Goal: Task Accomplishment & Management: Complete application form

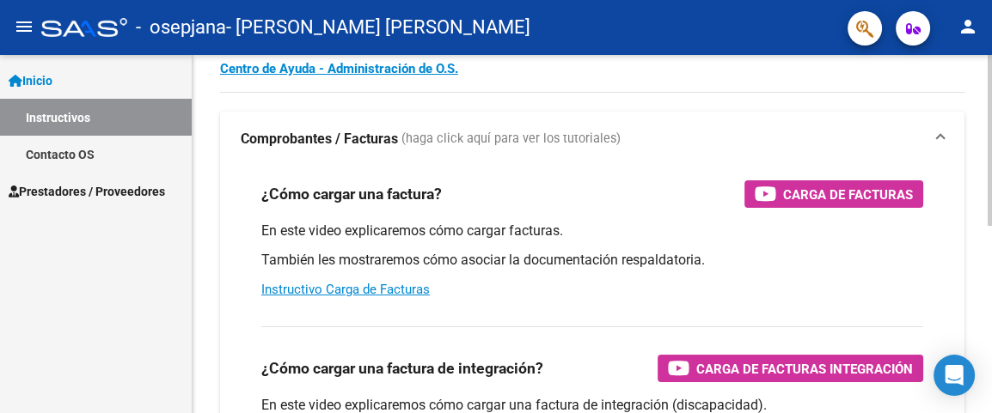
scroll to position [95, 0]
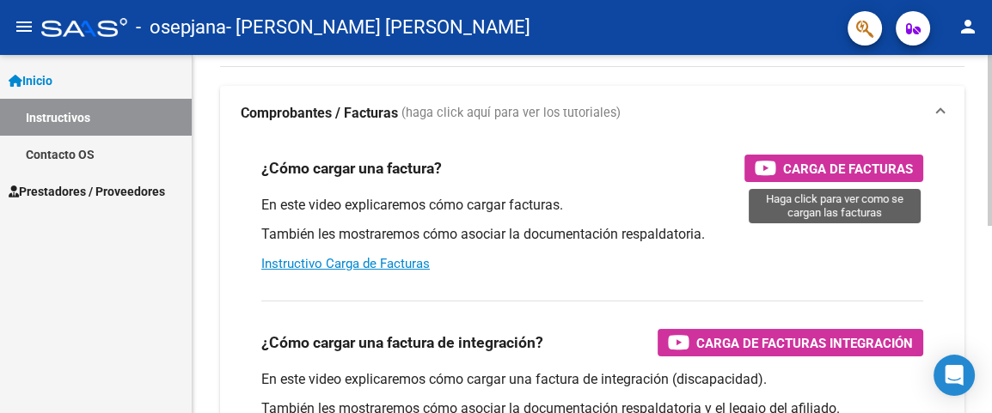
click at [823, 166] on span "Carga de Facturas" at bounding box center [848, 168] width 130 height 21
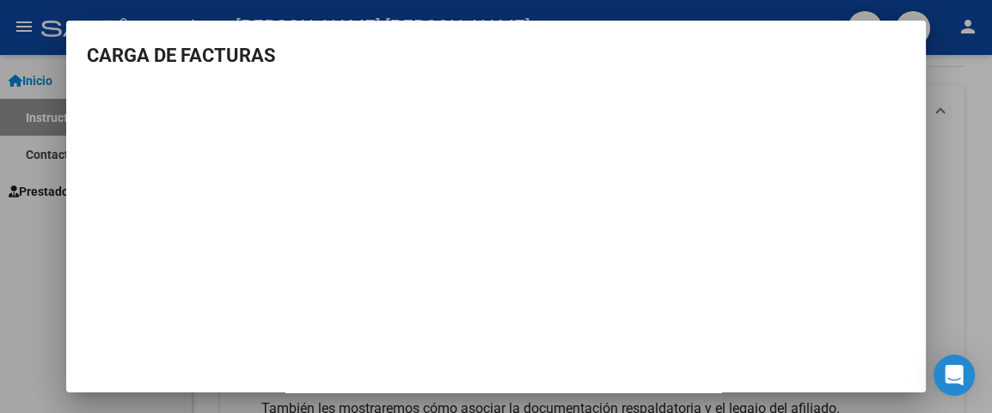
click at [956, 139] on div at bounding box center [496, 206] width 992 height 413
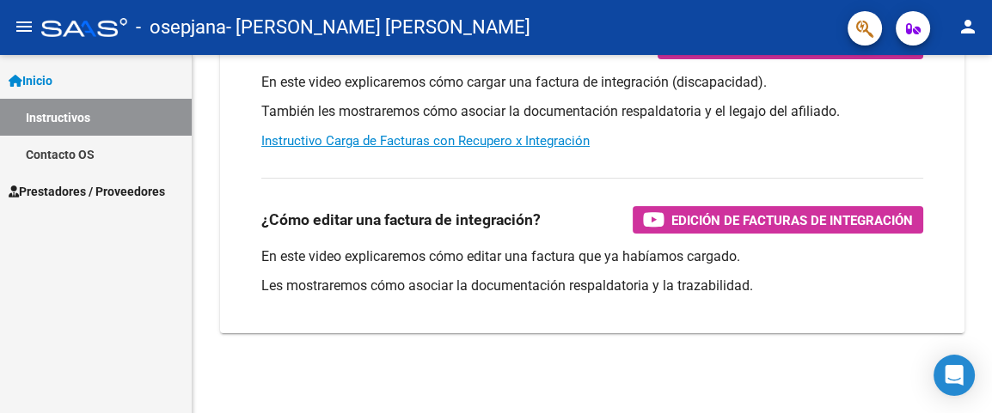
scroll to position [394, 0]
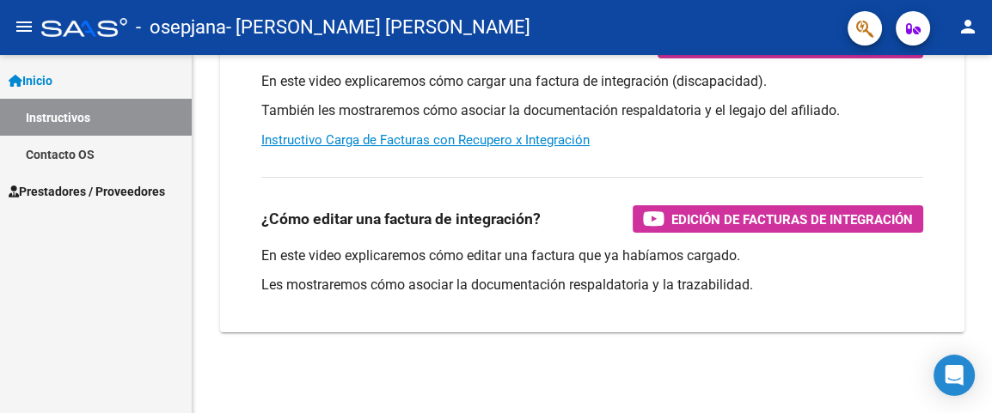
click at [93, 190] on span "Prestadores / Proveedores" at bounding box center [87, 191] width 156 height 19
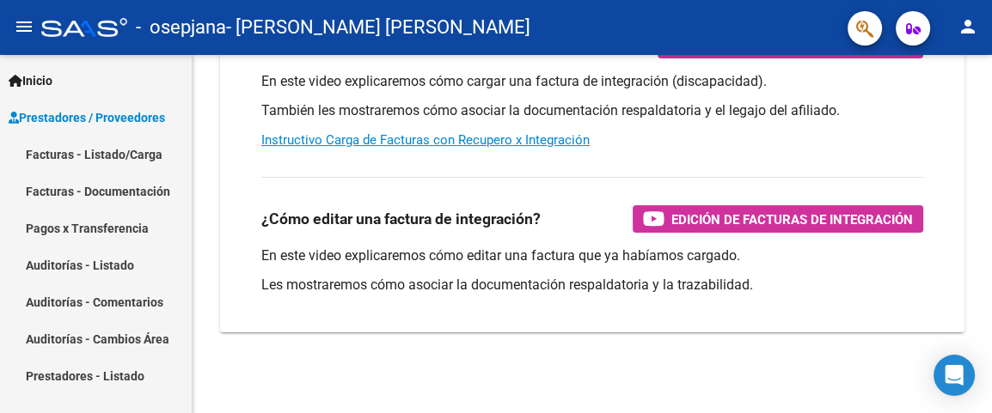
click at [95, 154] on link "Facturas - Listado/Carga" at bounding box center [96, 154] width 192 height 37
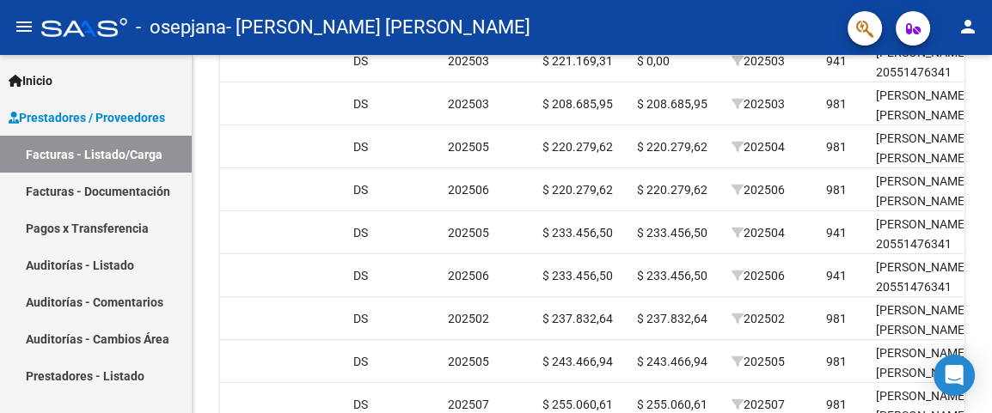
scroll to position [344, 0]
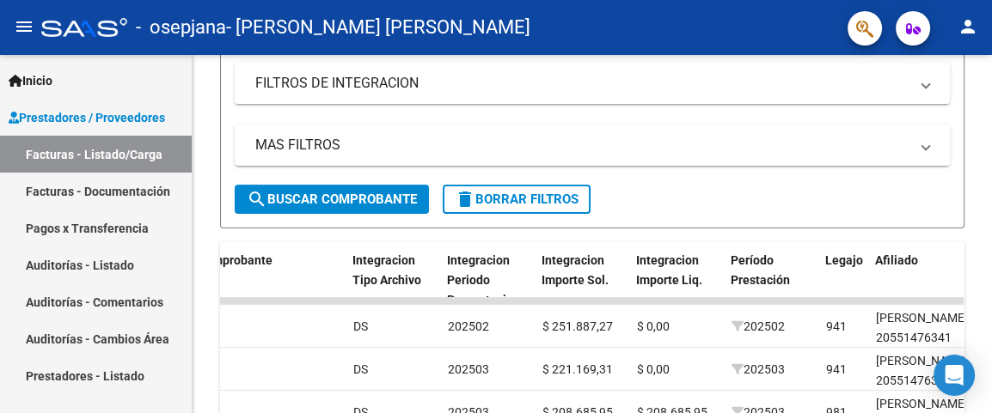
click at [53, 144] on link "Facturas - Listado/Carga" at bounding box center [96, 154] width 192 height 37
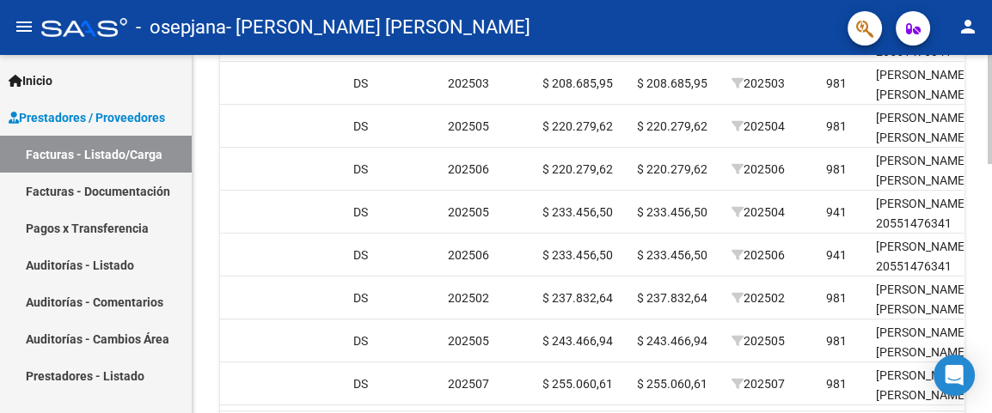
scroll to position [726, 0]
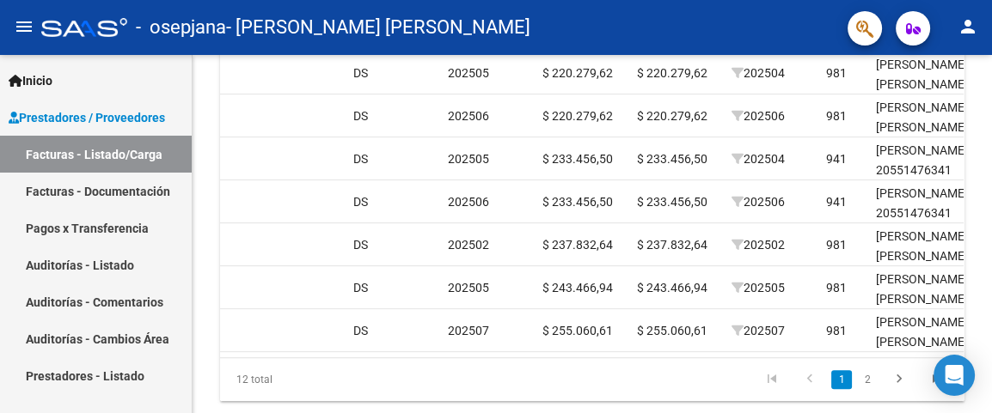
click at [135, 155] on link "Facturas - Listado/Carga" at bounding box center [96, 154] width 192 height 37
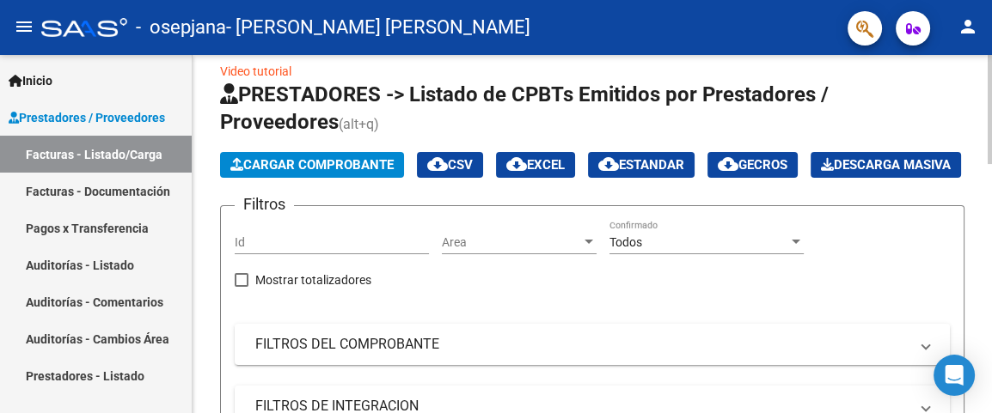
scroll to position [0, 0]
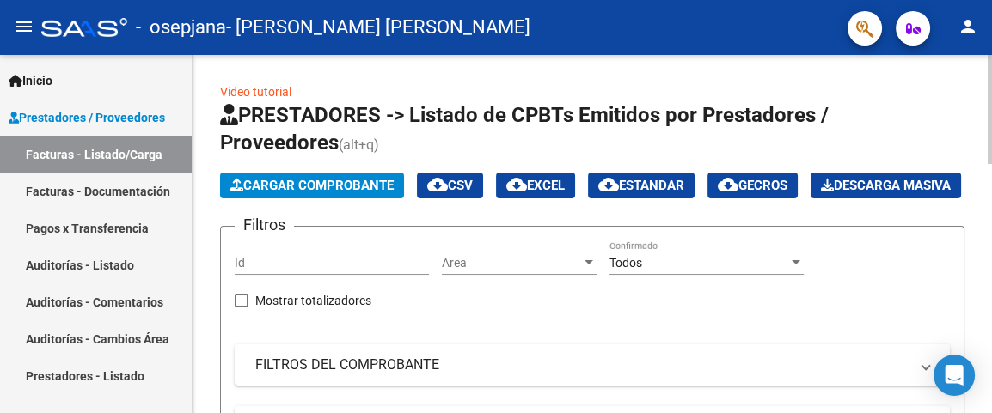
click at [288, 181] on span "Cargar Comprobante" at bounding box center [311, 185] width 163 height 15
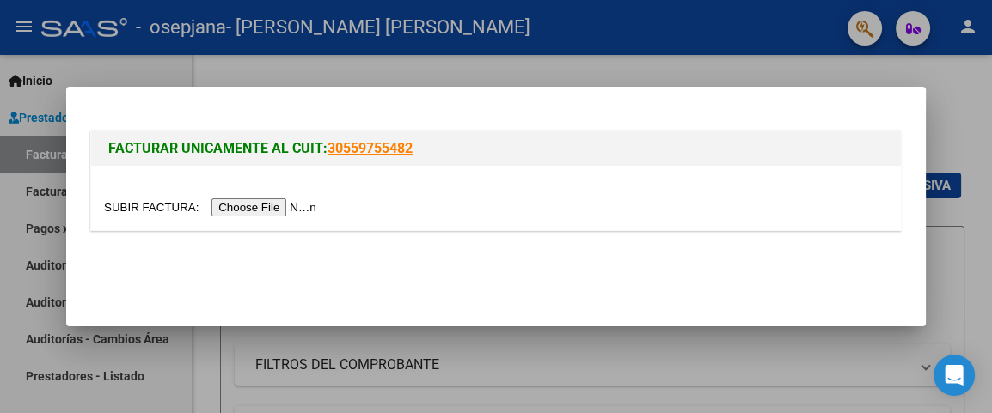
click at [251, 211] on input "file" at bounding box center [212, 207] width 217 height 18
click at [263, 209] on input "file" at bounding box center [212, 207] width 217 height 18
click at [795, 64] on div at bounding box center [496, 206] width 992 height 413
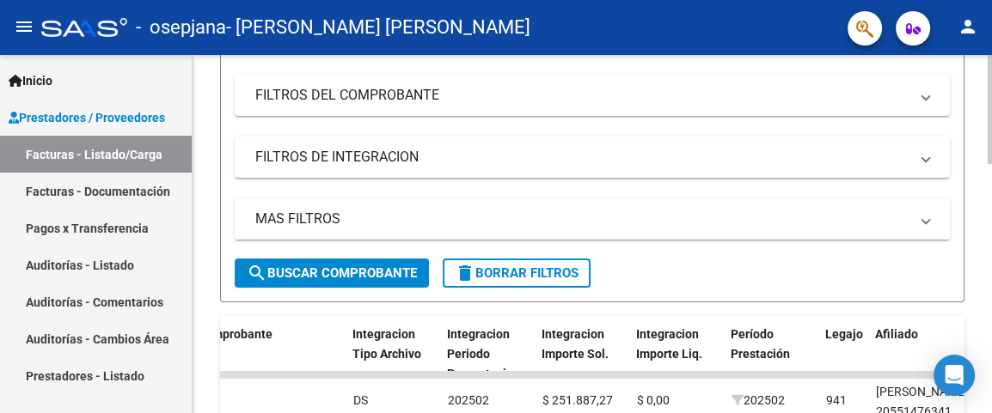
scroll to position [381, 0]
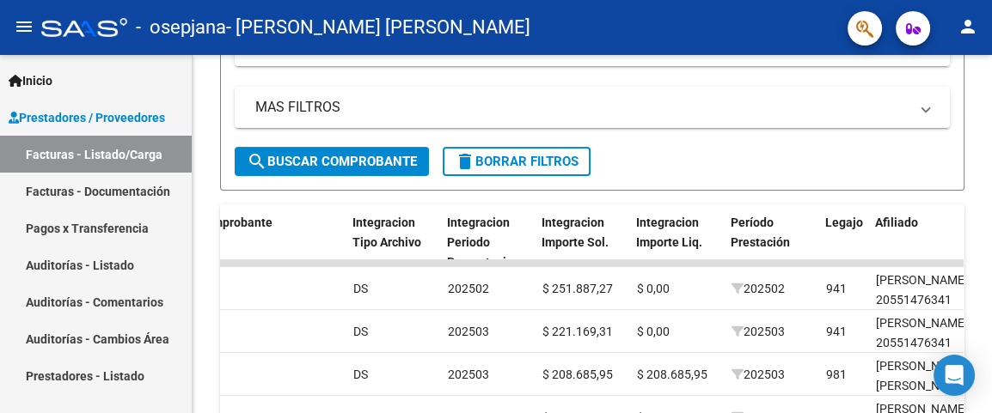
click at [93, 146] on link "Facturas - Listado/Carga" at bounding box center [96, 154] width 192 height 37
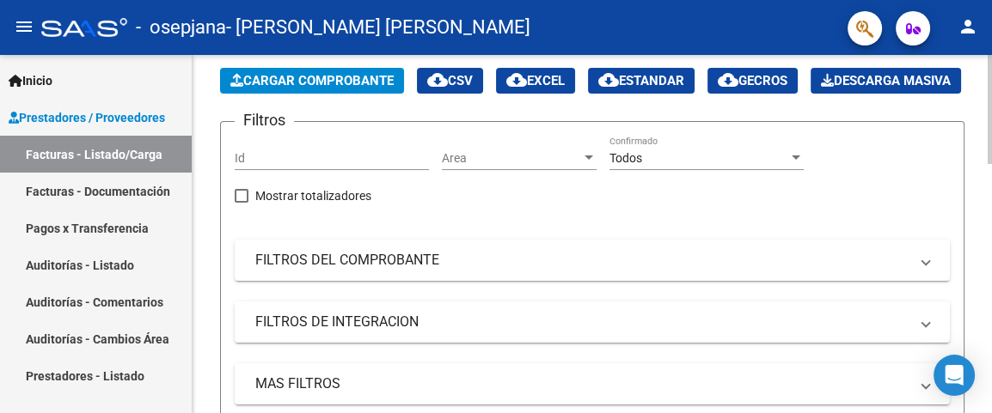
scroll to position [95, 0]
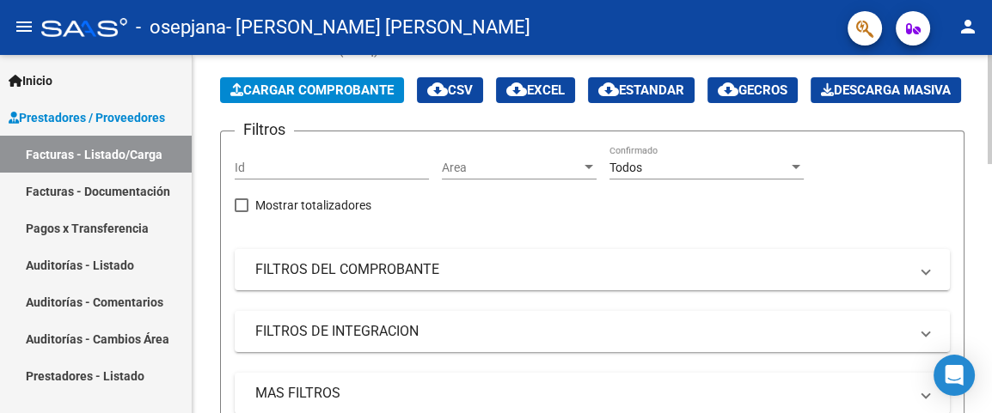
click at [284, 86] on span "Cargar Comprobante" at bounding box center [311, 89] width 163 height 15
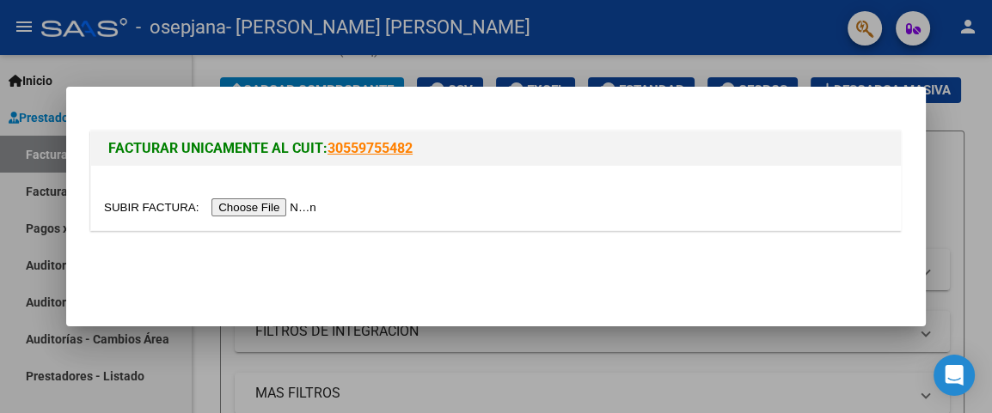
click at [278, 207] on input "file" at bounding box center [212, 207] width 217 height 18
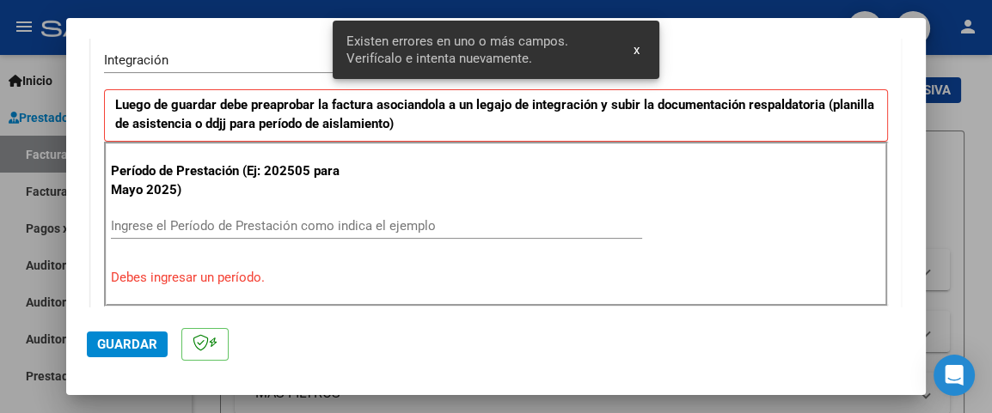
scroll to position [430, 0]
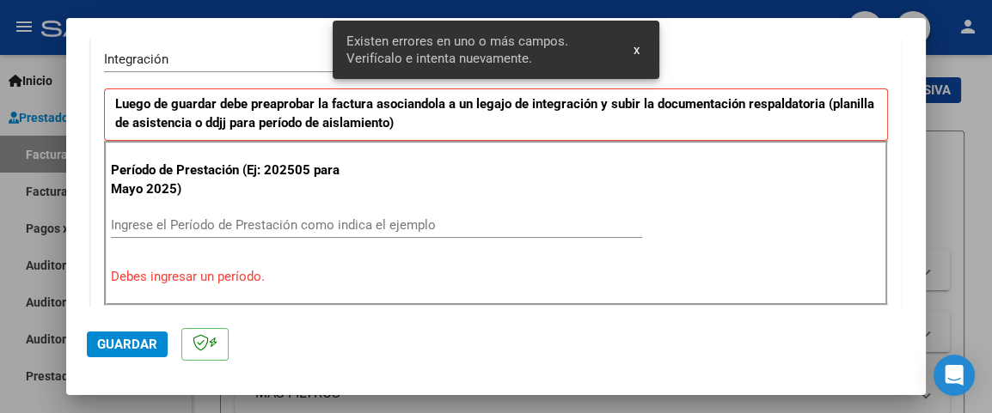
click at [267, 217] on input "Ingrese el Período de Prestación como indica el ejemplo" at bounding box center [376, 224] width 531 height 15
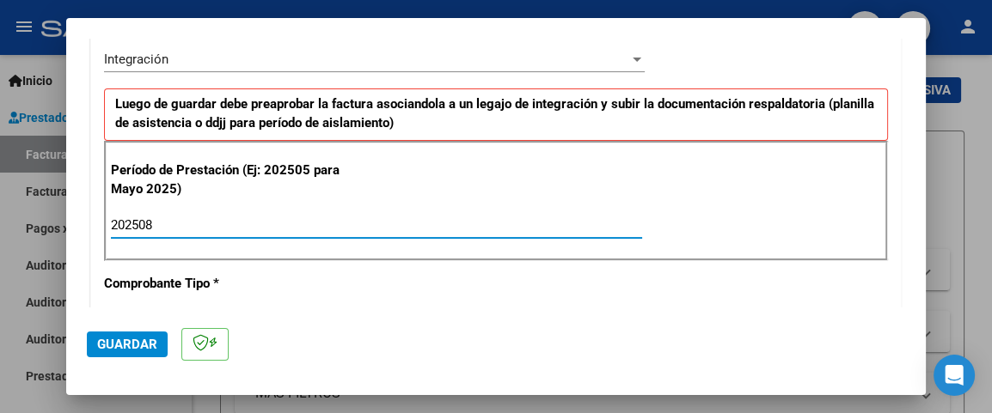
type input "202508"
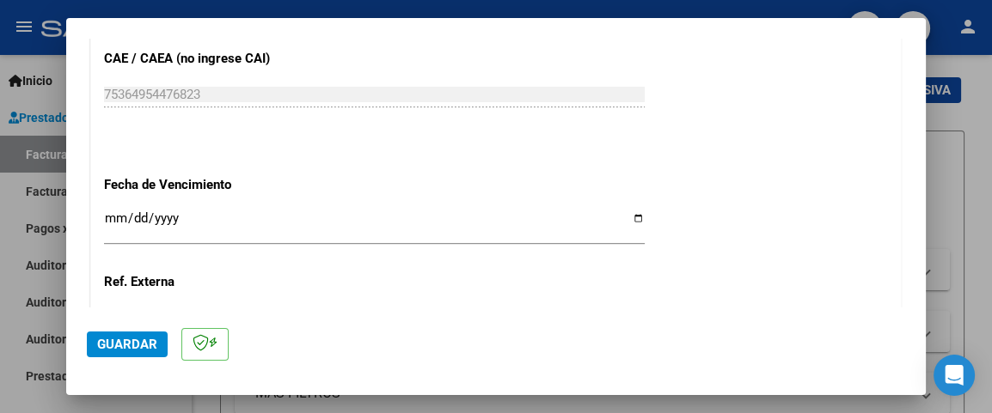
scroll to position [1193, 0]
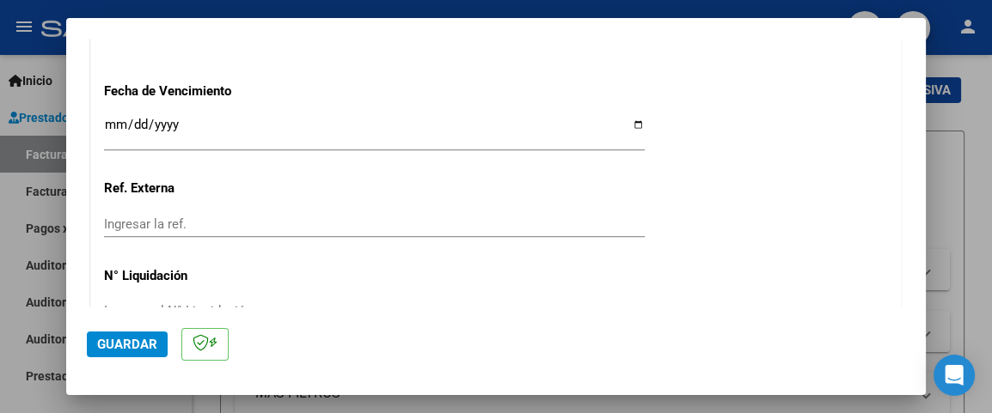
click at [153, 122] on input "Ingresar la fecha" at bounding box center [374, 131] width 540 height 27
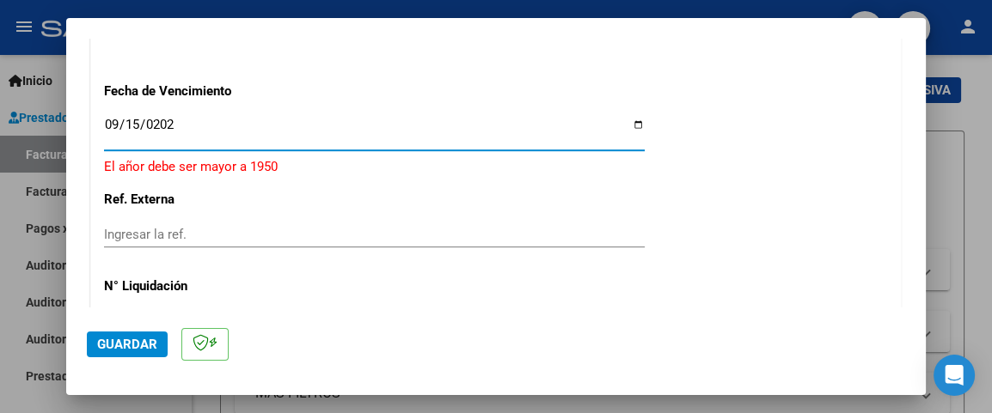
type input "[DATE]"
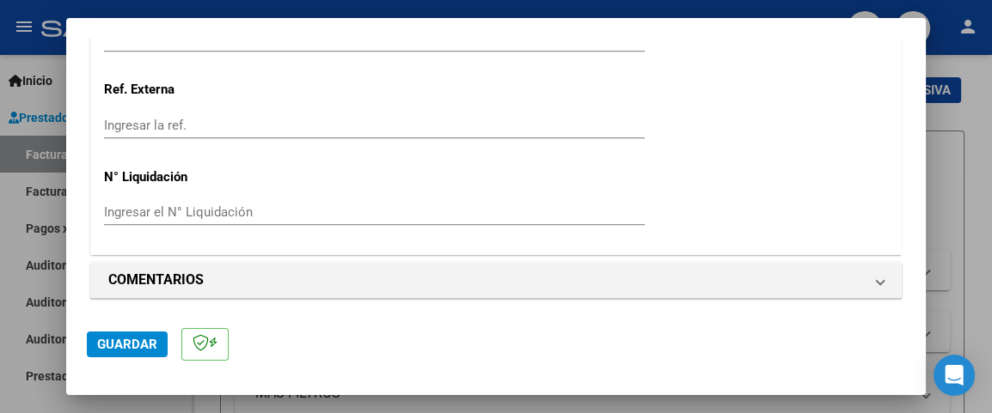
scroll to position [1293, 0]
click at [136, 342] on span "Guardar" at bounding box center [127, 344] width 60 height 15
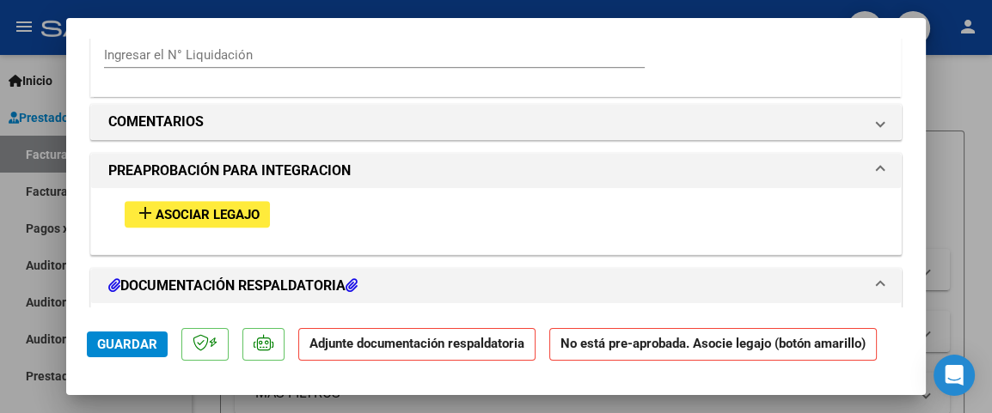
scroll to position [1431, 0]
click at [227, 212] on span "Asociar Legajo" at bounding box center [208, 213] width 104 height 15
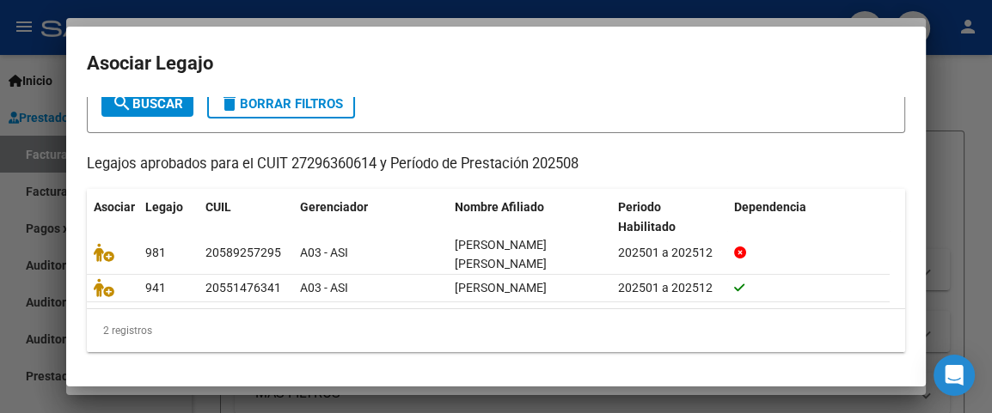
scroll to position [120, 0]
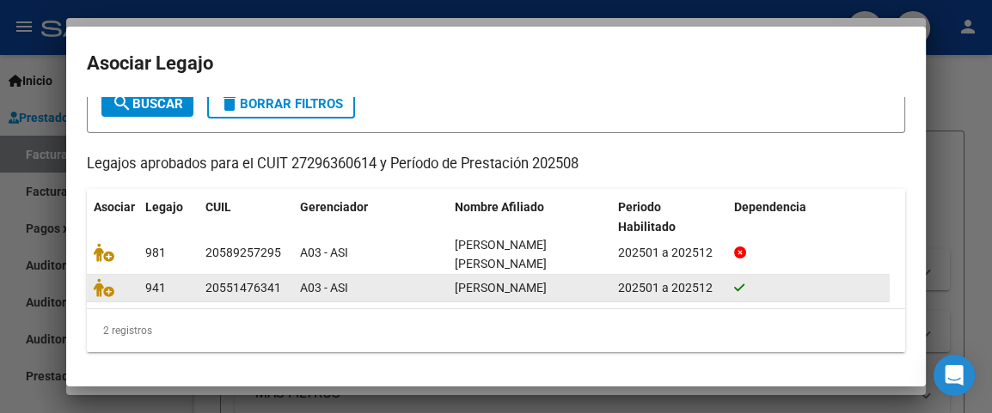
click at [505, 293] on span "[PERSON_NAME]" at bounding box center [501, 288] width 92 height 14
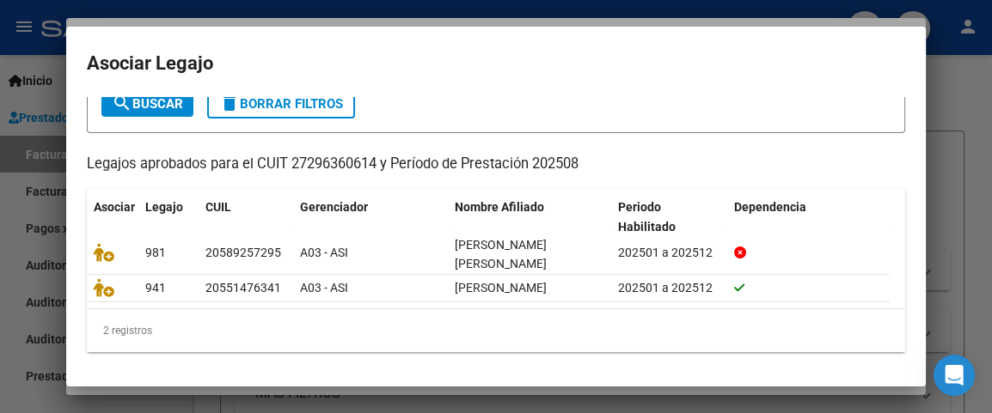
click at [740, 81] on mat-dialog-container "Asociar Legajo Busque el afiliado correspondiente en la tabla y [PERSON_NAME] c…" at bounding box center [495, 207] width 859 height 360
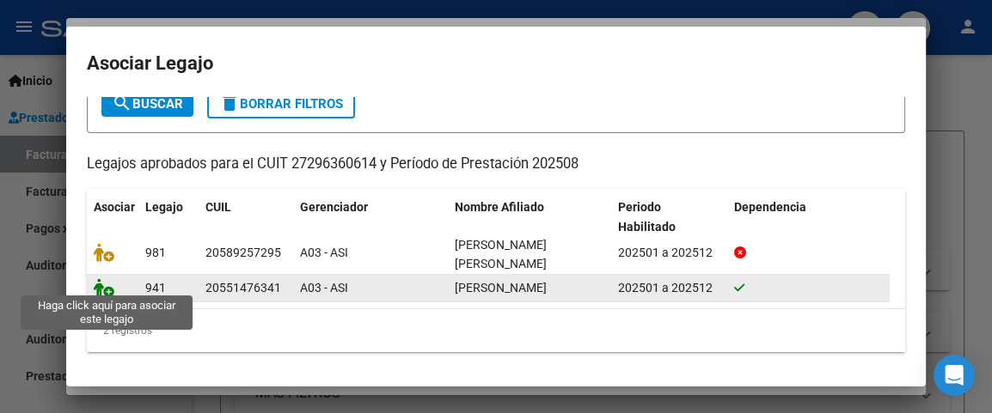
click at [102, 284] on icon at bounding box center [104, 287] width 21 height 19
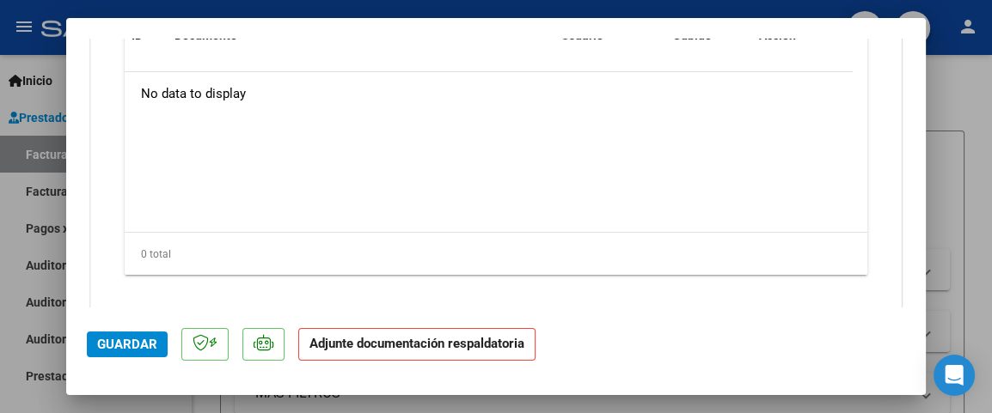
scroll to position [2037, 0]
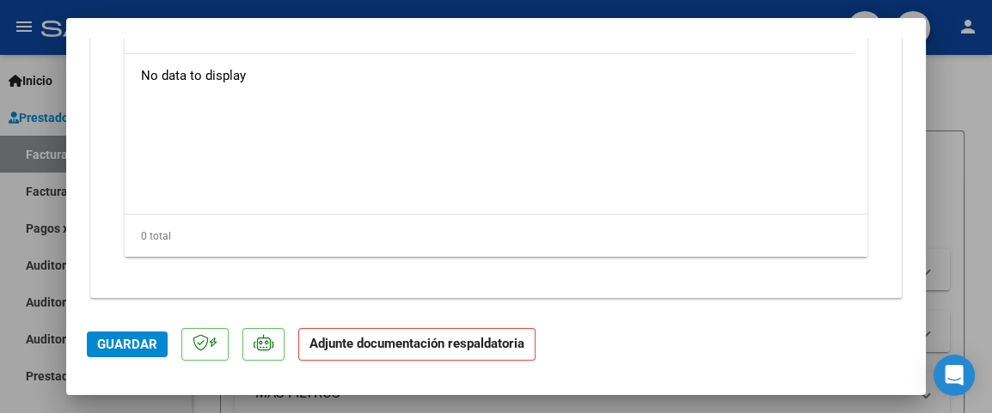
click at [114, 347] on span "Guardar" at bounding box center [127, 344] width 60 height 15
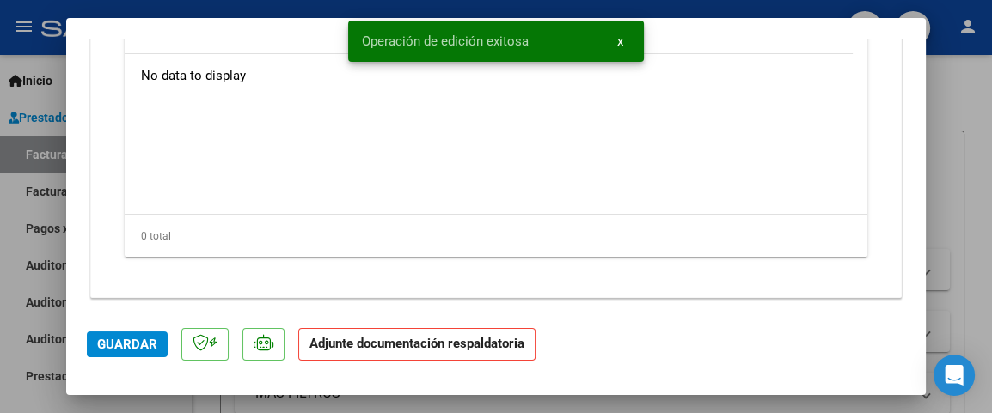
click at [358, 347] on strong "Adjunte documentación respaldatoria" at bounding box center [416, 343] width 215 height 15
click at [619, 37] on span "x" at bounding box center [620, 41] width 6 height 15
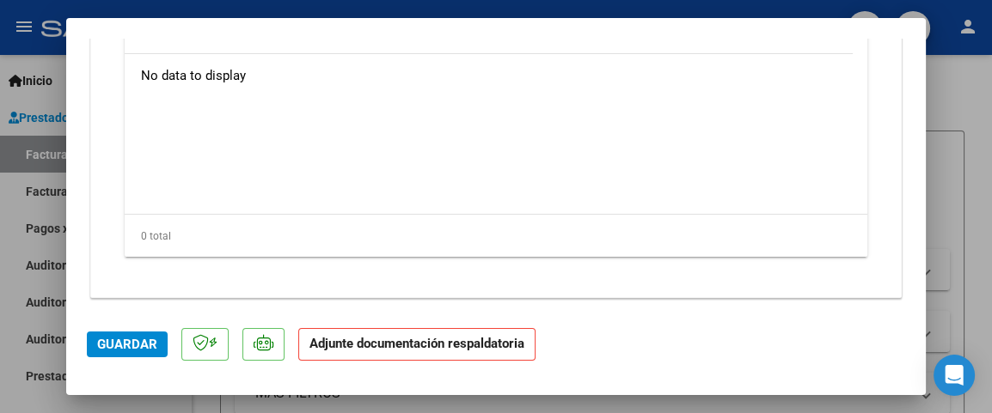
click at [339, 348] on strong "Adjunte documentación respaldatoria" at bounding box center [416, 343] width 215 height 15
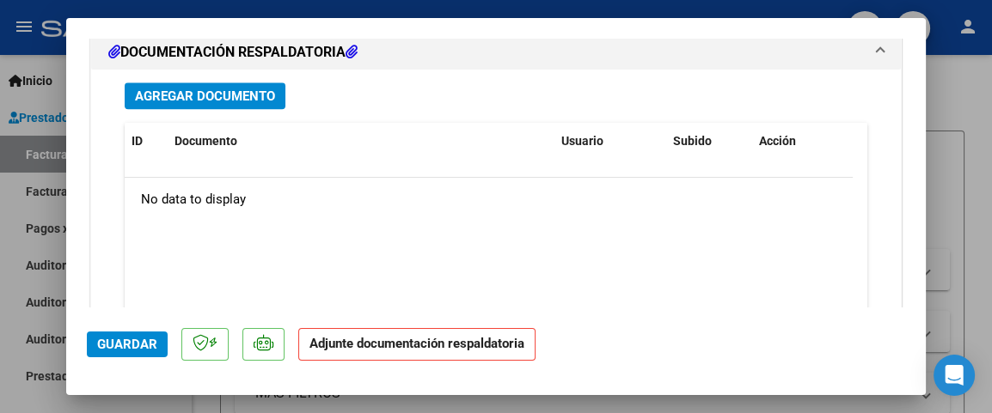
scroll to position [1751, 0]
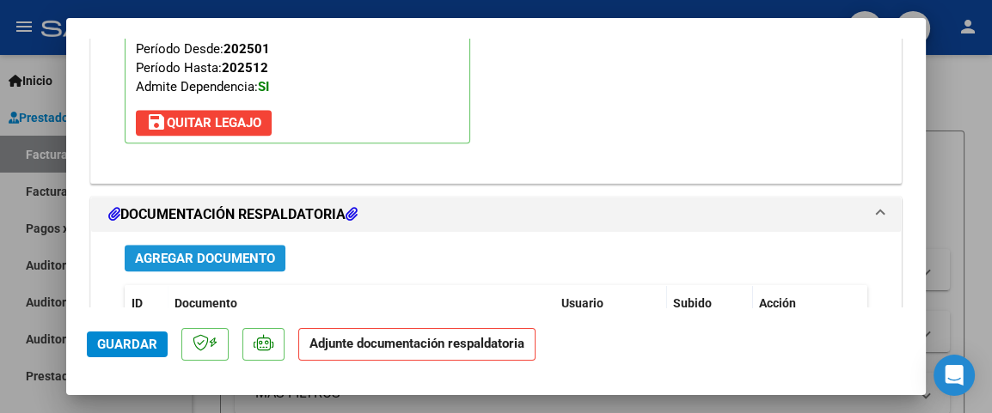
click at [222, 253] on span "Agregar Documento" at bounding box center [205, 258] width 140 height 15
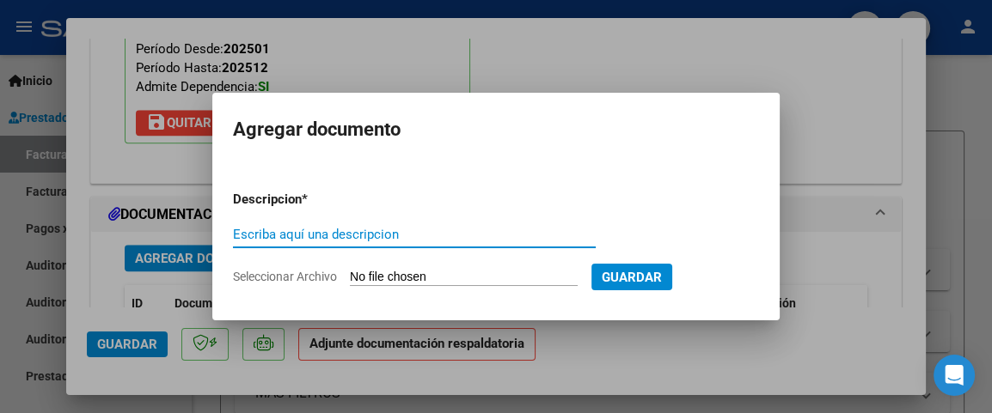
click at [303, 232] on input "Escriba aquí una descripcion" at bounding box center [414, 234] width 363 height 15
type input "Planilla agosto"
click at [381, 276] on input "Seleccionar Archivo" at bounding box center [464, 278] width 228 height 16
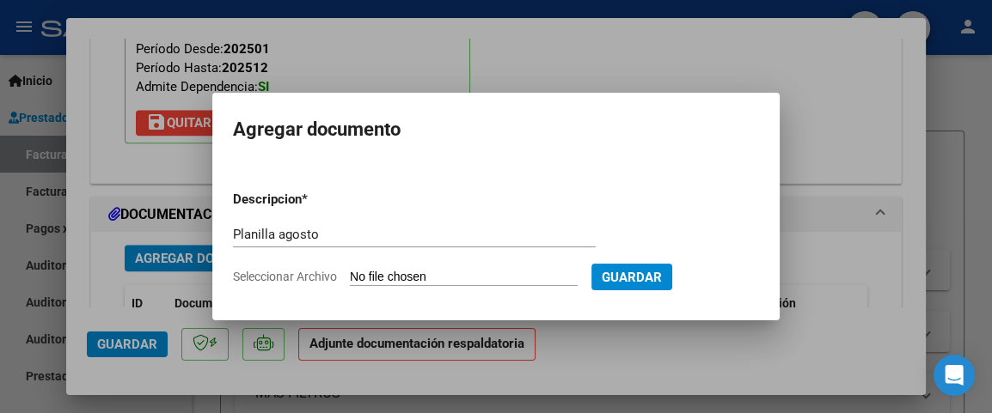
type input "C:\fakepath\Planilla [PERSON_NAME] [PERSON_NAME].pdf"
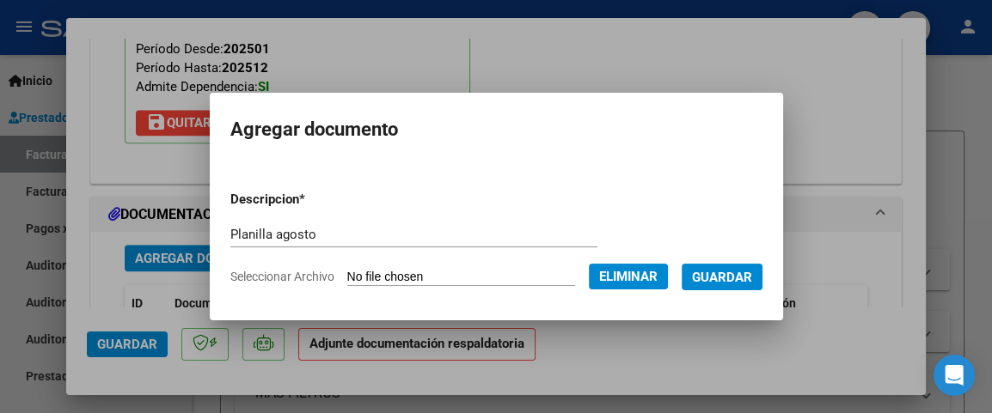
click at [745, 277] on span "Guardar" at bounding box center [722, 277] width 60 height 15
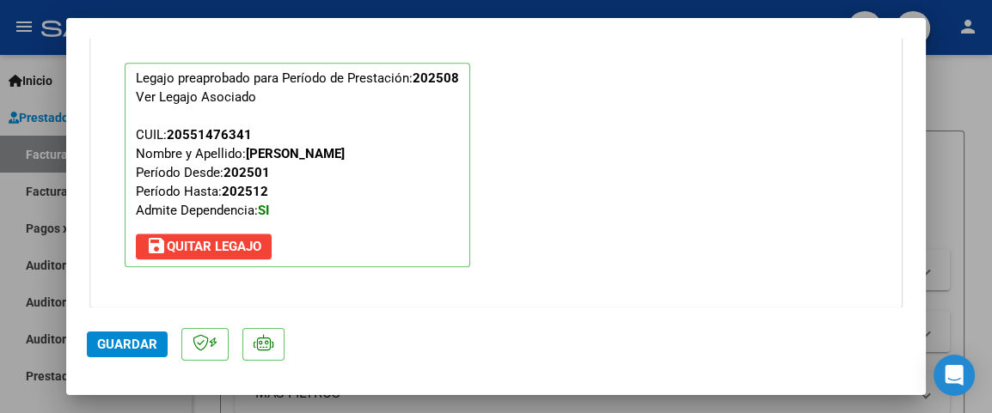
scroll to position [2037, 0]
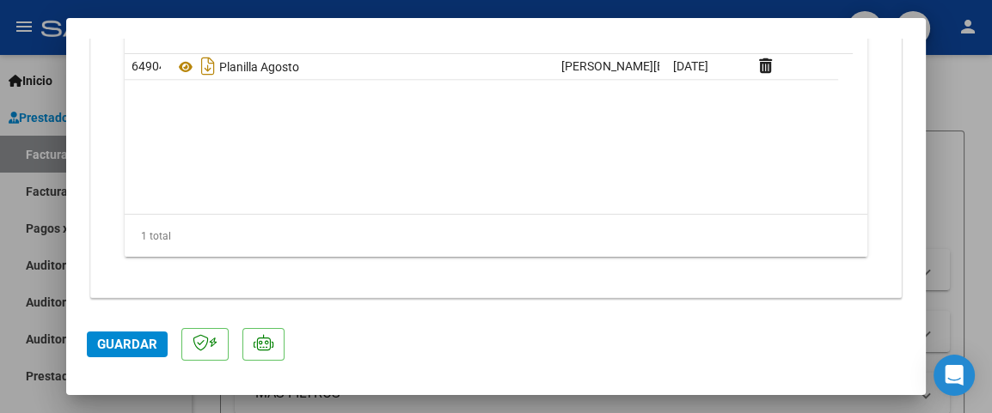
click at [113, 348] on span "Guardar" at bounding box center [127, 344] width 60 height 15
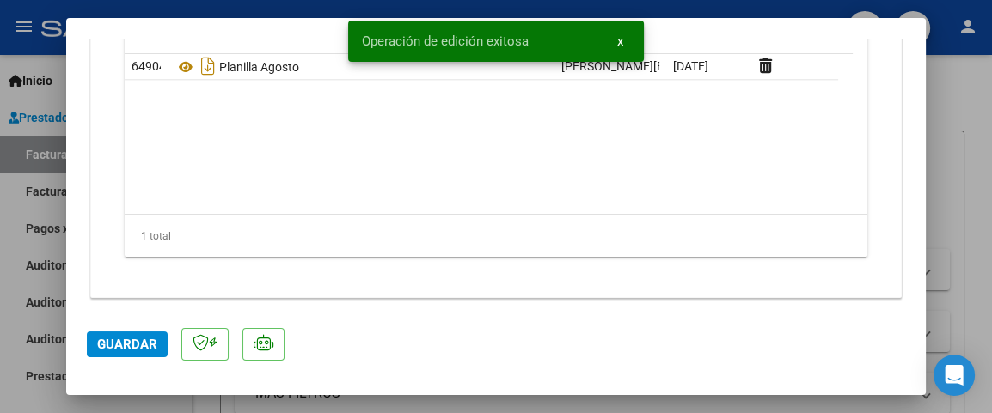
click at [622, 38] on span "x" at bounding box center [620, 41] width 6 height 15
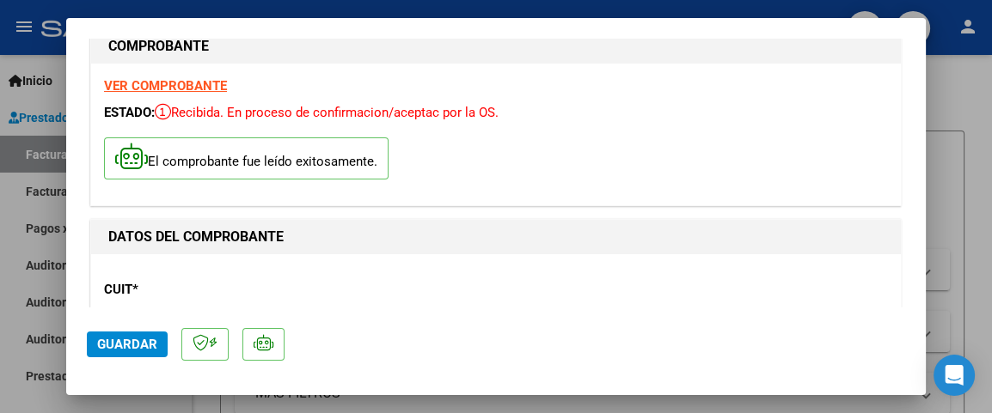
scroll to position [0, 0]
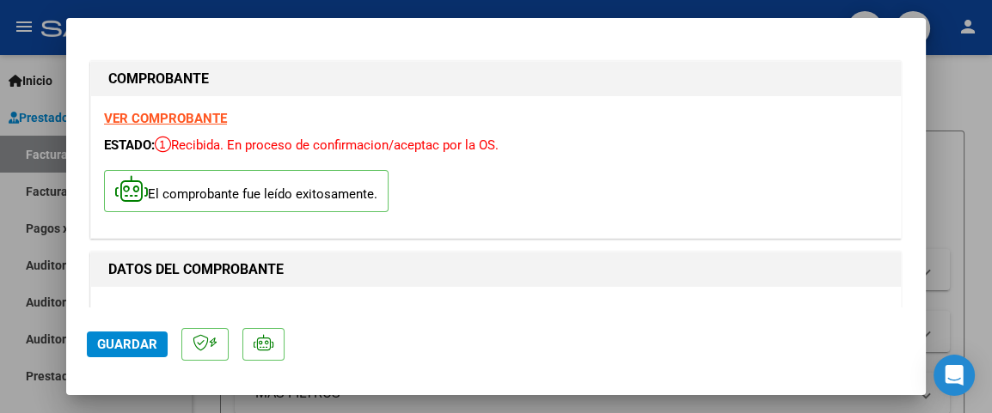
click at [184, 114] on strong "VER COMPROBANTE" at bounding box center [165, 118] width 123 height 15
click at [111, 338] on span "Guardar" at bounding box center [127, 344] width 60 height 15
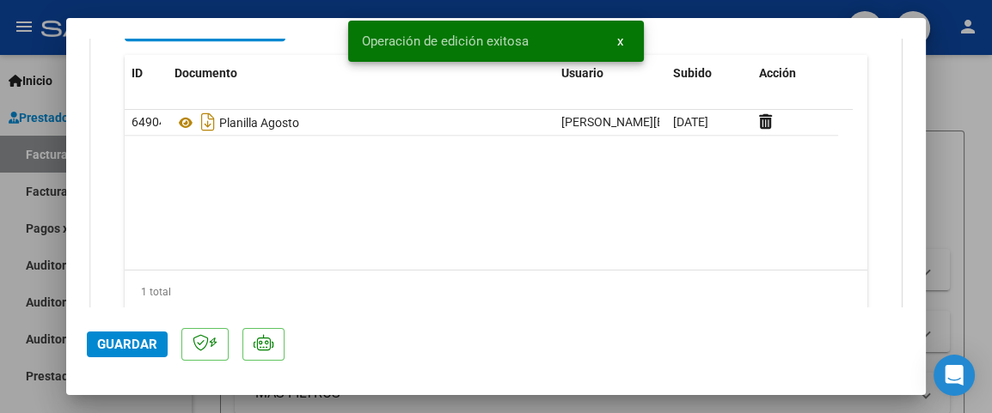
scroll to position [2037, 0]
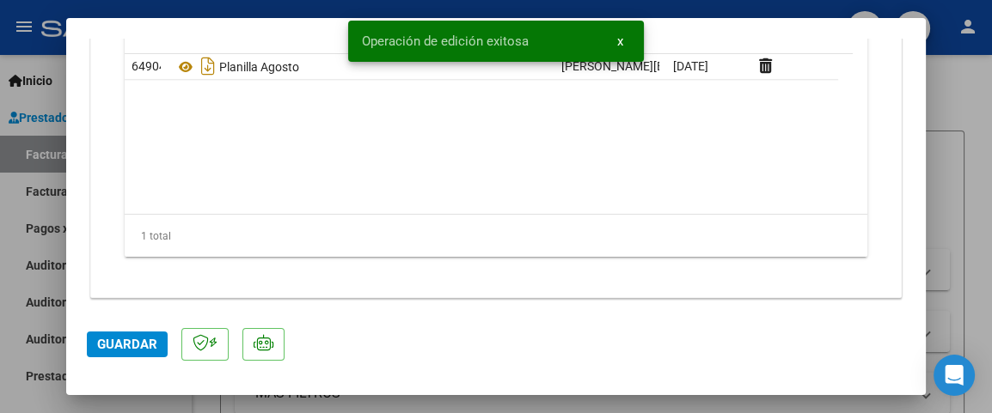
click at [988, 156] on div at bounding box center [496, 206] width 992 height 413
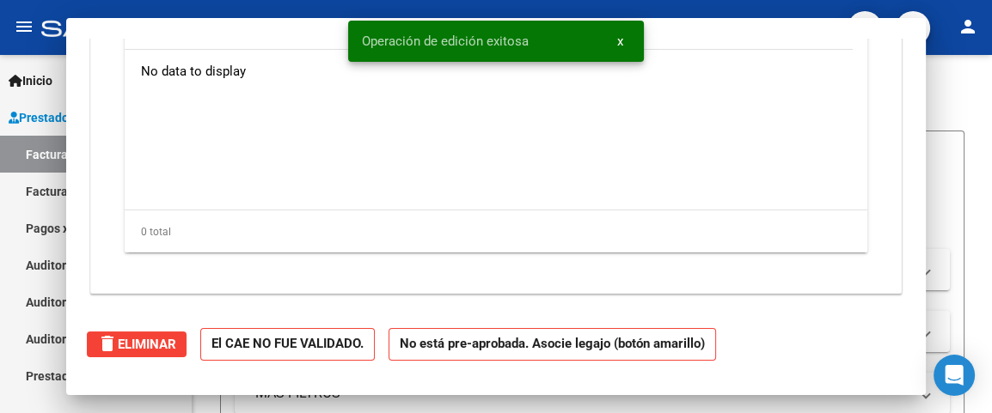
scroll to position [0, 0]
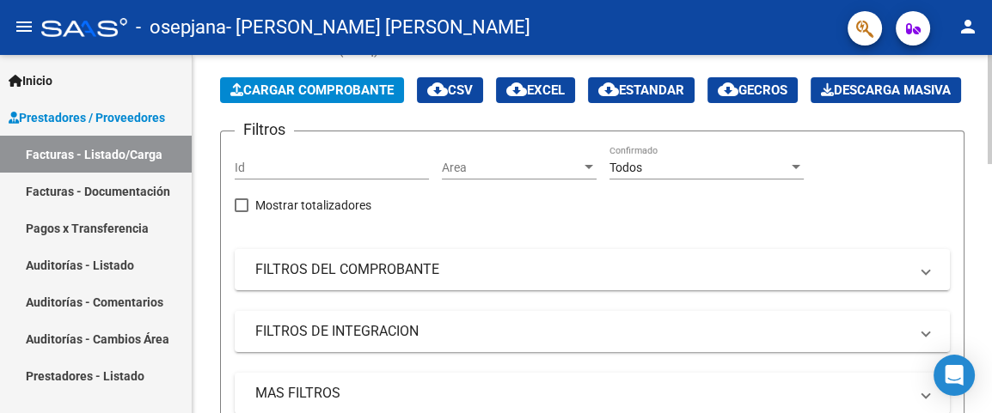
click at [281, 84] on span "Cargar Comprobante" at bounding box center [311, 89] width 163 height 15
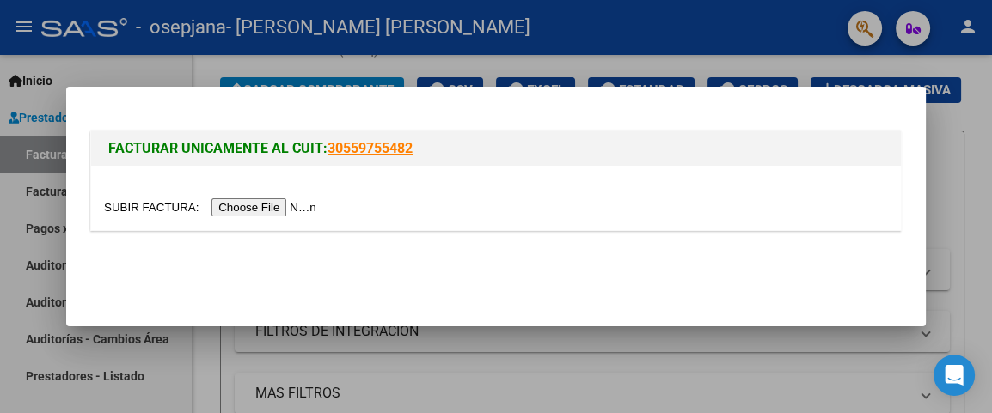
click at [292, 204] on input "file" at bounding box center [212, 207] width 217 height 18
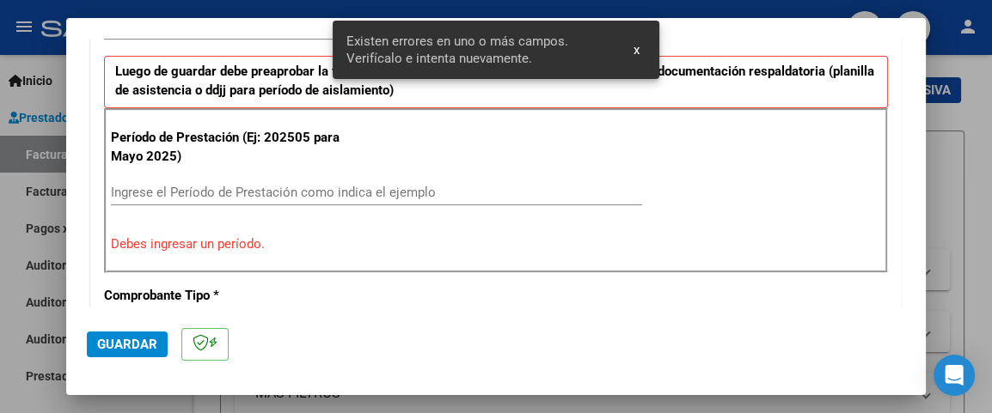
scroll to position [462, 0]
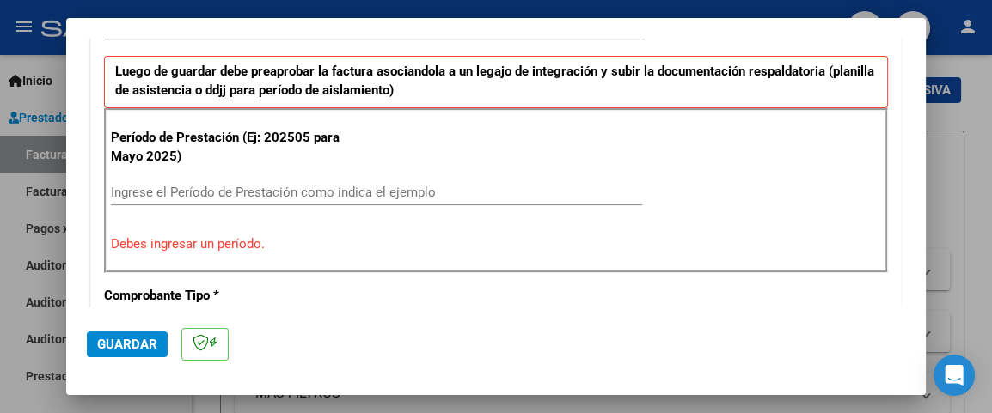
click at [235, 193] on input "Ingrese el Período de Prestación como indica el ejemplo" at bounding box center [376, 192] width 531 height 15
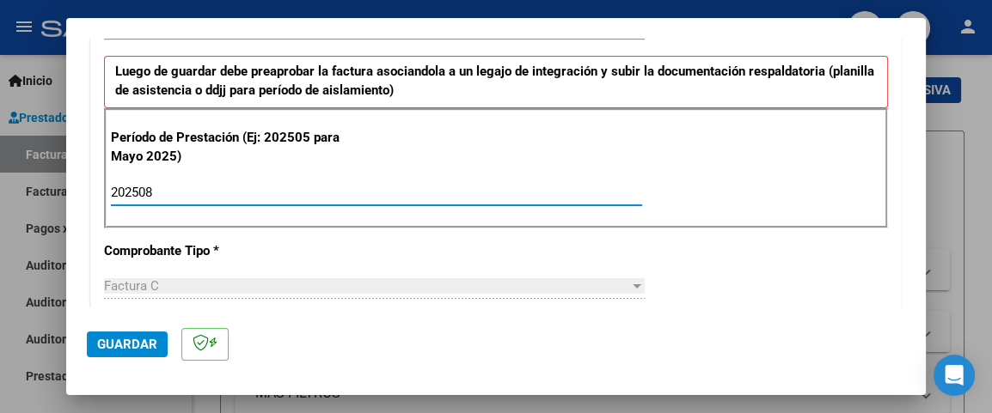
type input "202508"
click at [134, 345] on span "Guardar" at bounding box center [127, 344] width 60 height 15
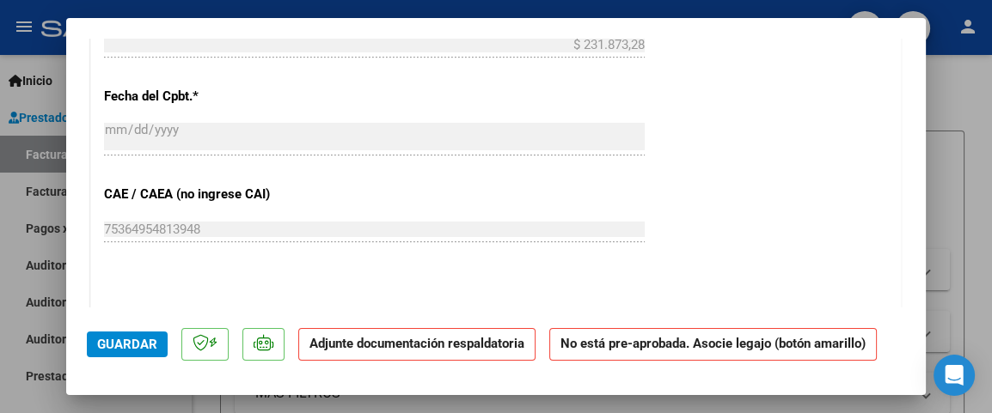
scroll to position [1050, 0]
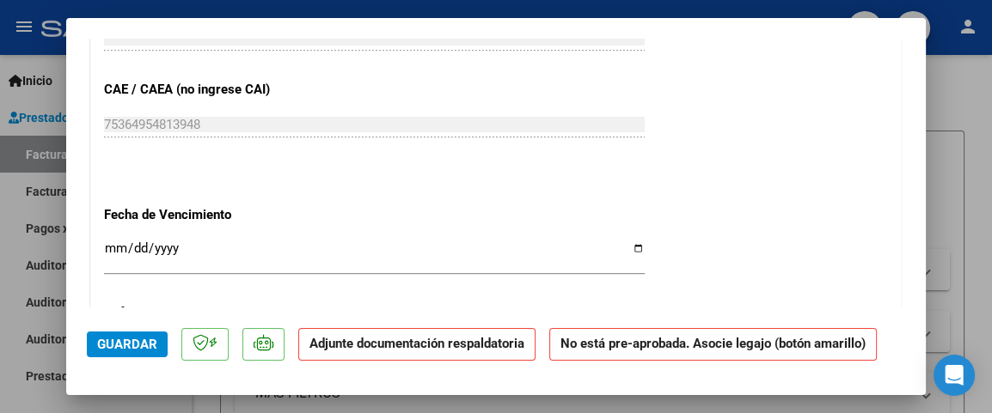
click at [167, 247] on input "Ingresar la fecha" at bounding box center [374, 254] width 540 height 27
click at [120, 245] on input "Ingresar la fecha" at bounding box center [374, 254] width 540 height 27
click at [111, 247] on input "Ingresar la fecha" at bounding box center [374, 254] width 540 height 27
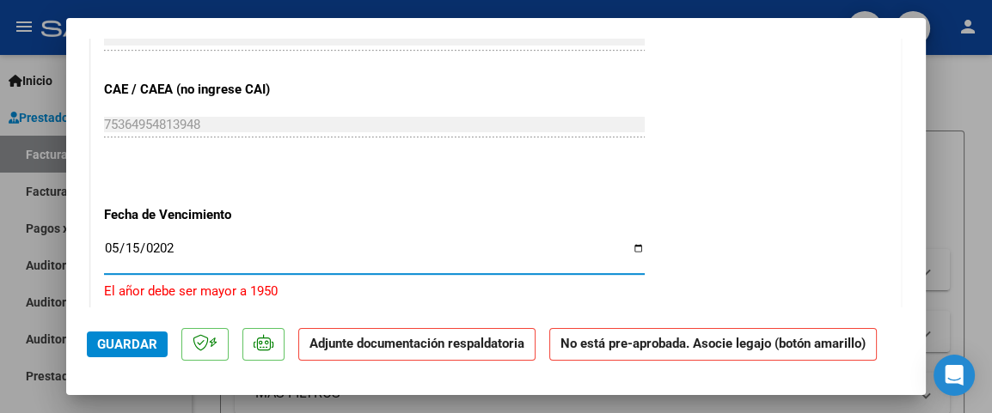
type input "[DATE]"
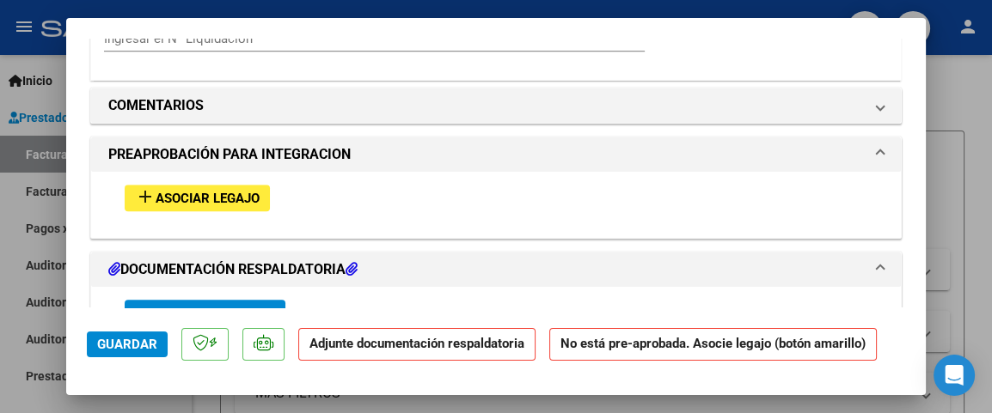
scroll to position [1527, 0]
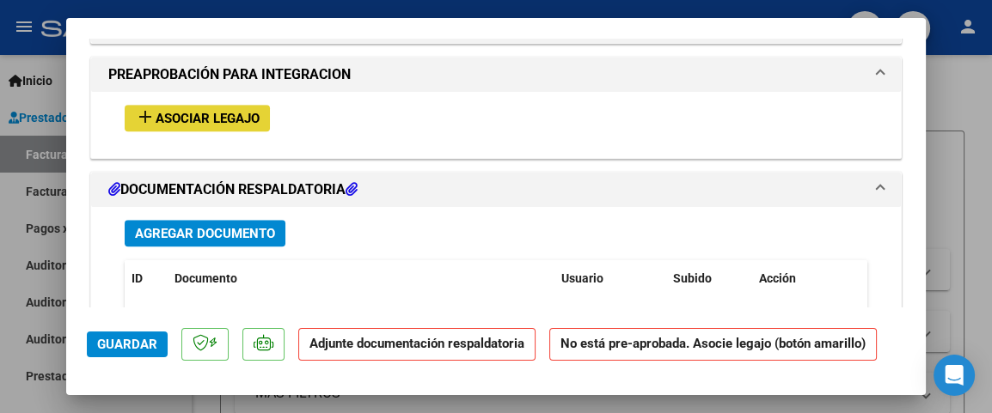
click at [151, 115] on mat-icon "add" at bounding box center [145, 117] width 21 height 21
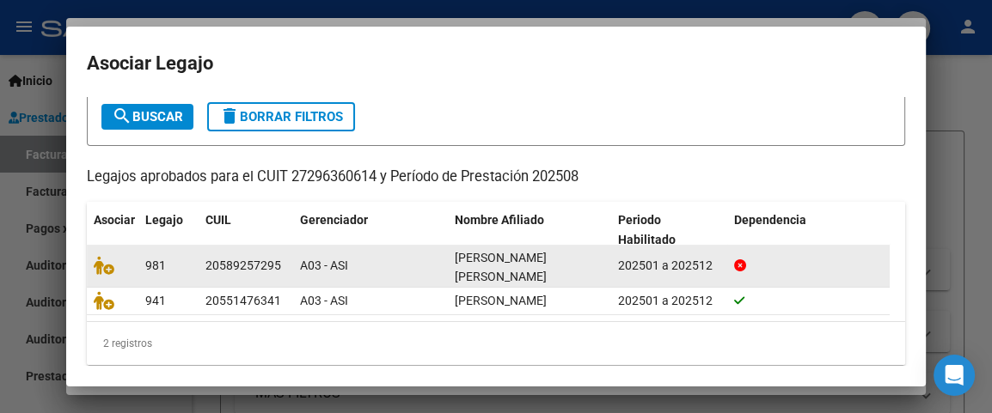
scroll to position [95, 0]
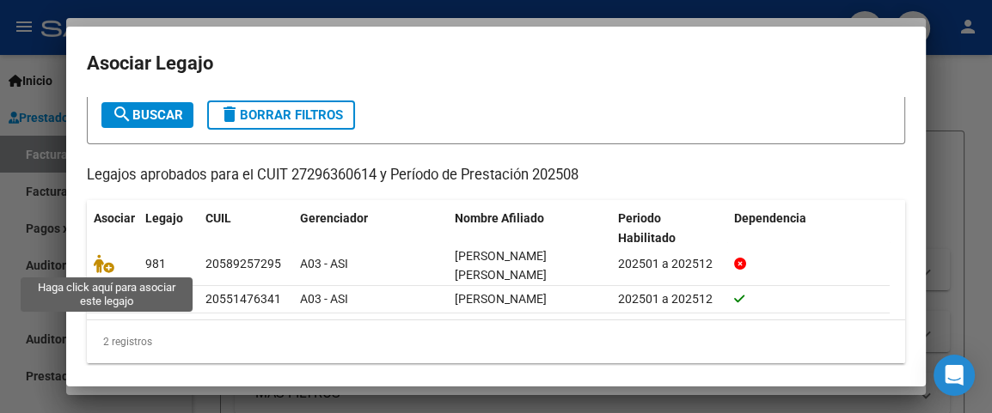
click at [109, 265] on icon at bounding box center [104, 263] width 21 height 19
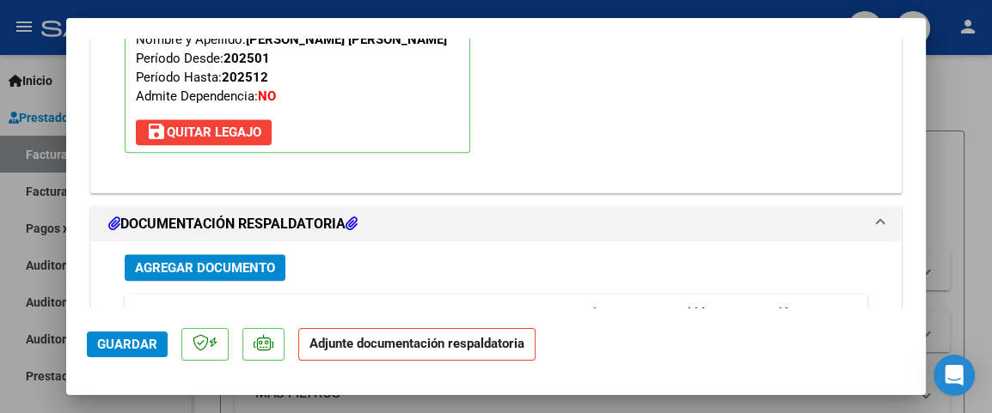
scroll to position [1858, 0]
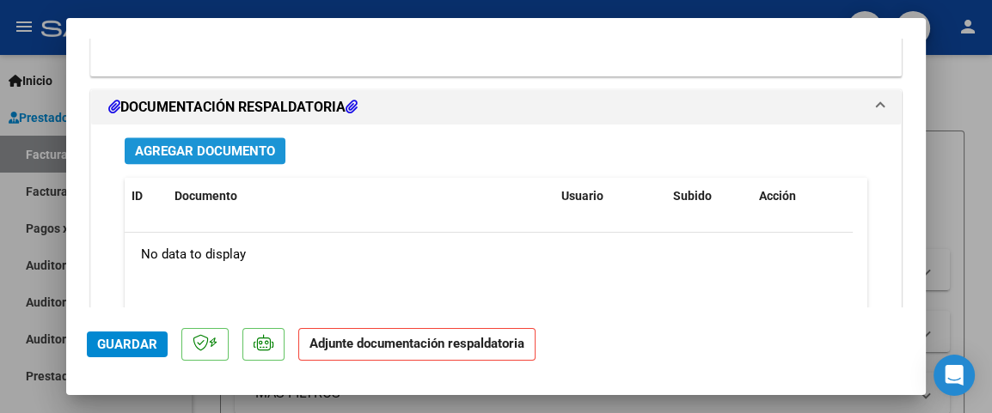
click at [209, 151] on span "Agregar Documento" at bounding box center [205, 150] width 140 height 15
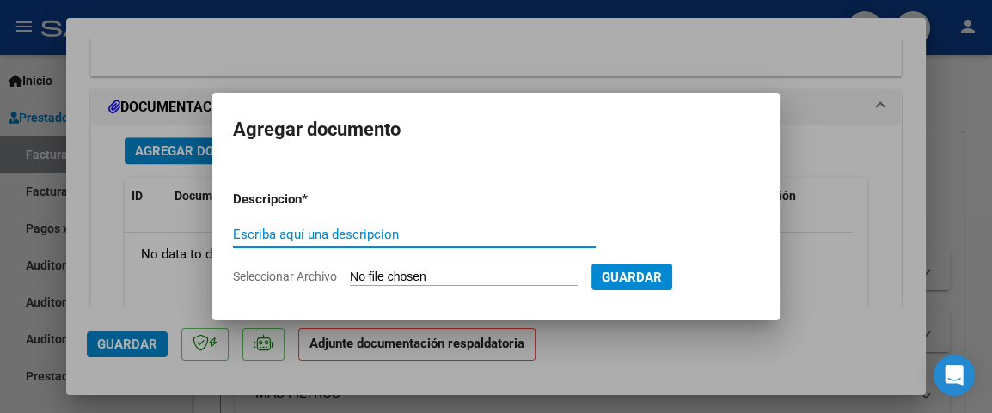
click at [287, 241] on input "Escriba aquí una descripcion" at bounding box center [414, 234] width 363 height 15
type input "Planilla agosto"
click at [330, 275] on span "Seleccionar Archivo" at bounding box center [285, 277] width 104 height 14
click at [350, 275] on input "Seleccionar Archivo" at bounding box center [464, 278] width 228 height 16
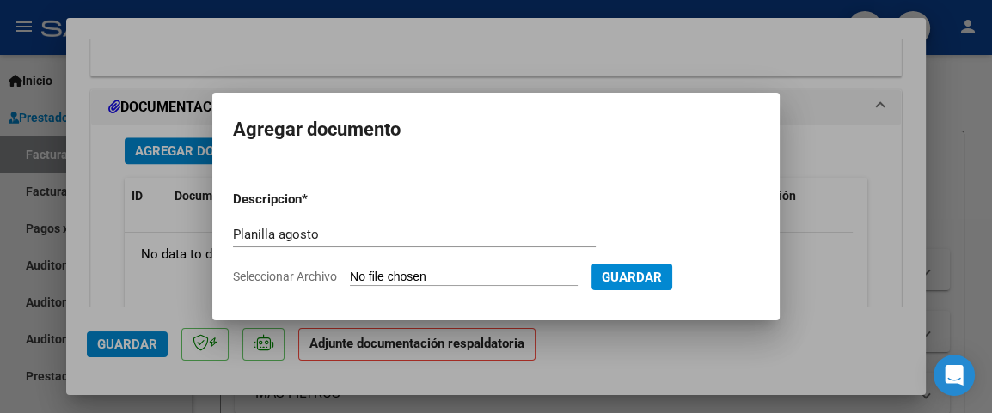
type input "C:\fakepath\Planilla Piedrabuena agosto.pdf"
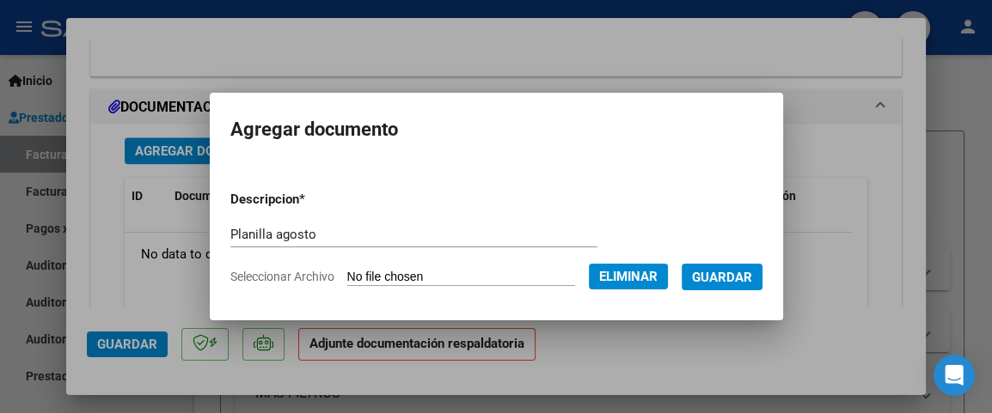
click at [752, 280] on span "Guardar" at bounding box center [722, 277] width 60 height 15
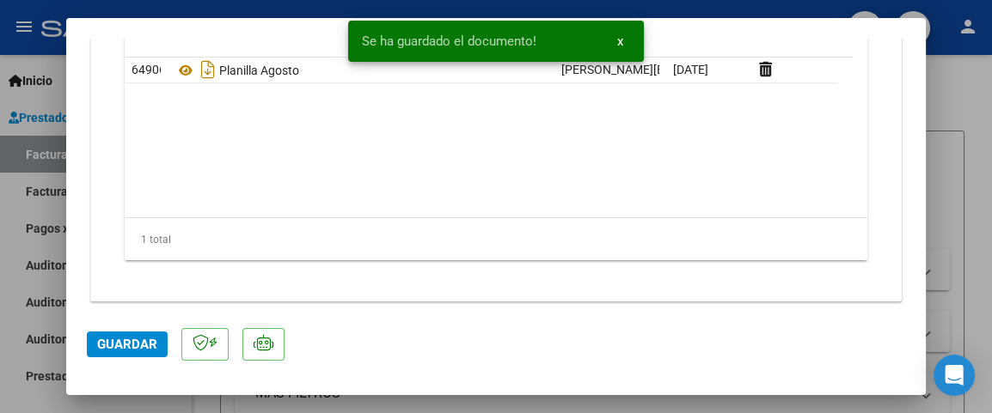
scroll to position [2037, 0]
click at [149, 343] on span "Guardar" at bounding box center [127, 344] width 60 height 15
click at [625, 41] on button "x" at bounding box center [620, 41] width 34 height 31
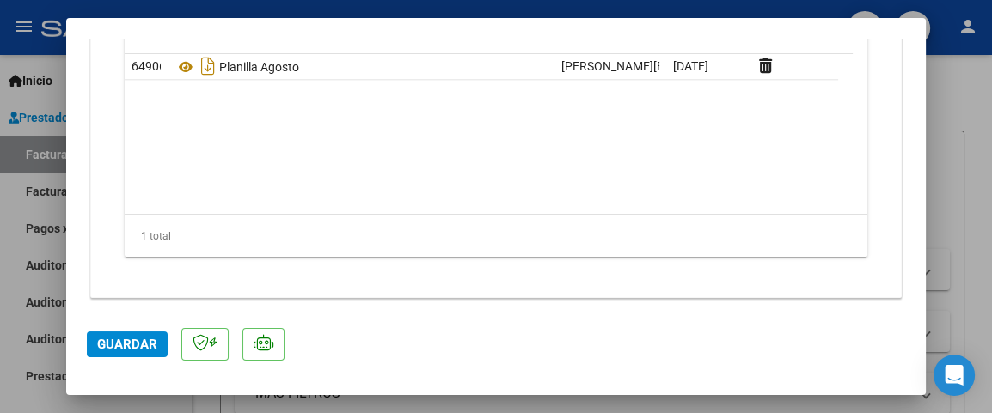
click at [967, 88] on div at bounding box center [496, 206] width 992 height 413
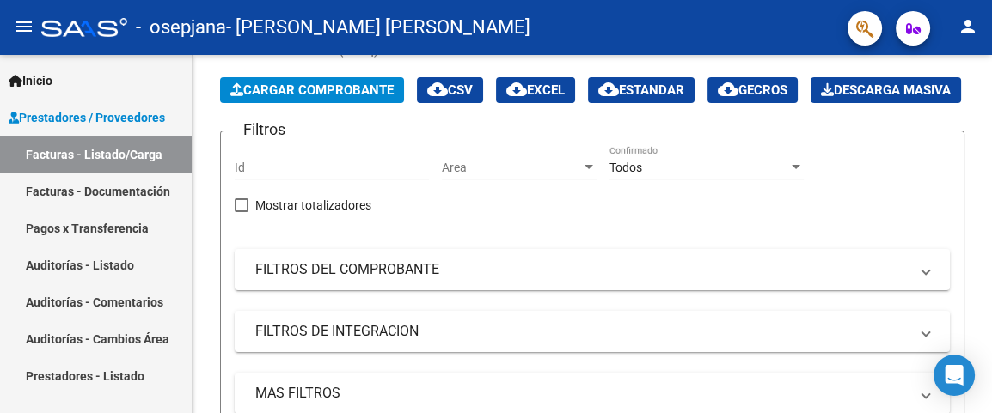
click at [95, 186] on link "Facturas - Documentación" at bounding box center [96, 191] width 192 height 37
